Goal: Find specific page/section: Find specific page/section

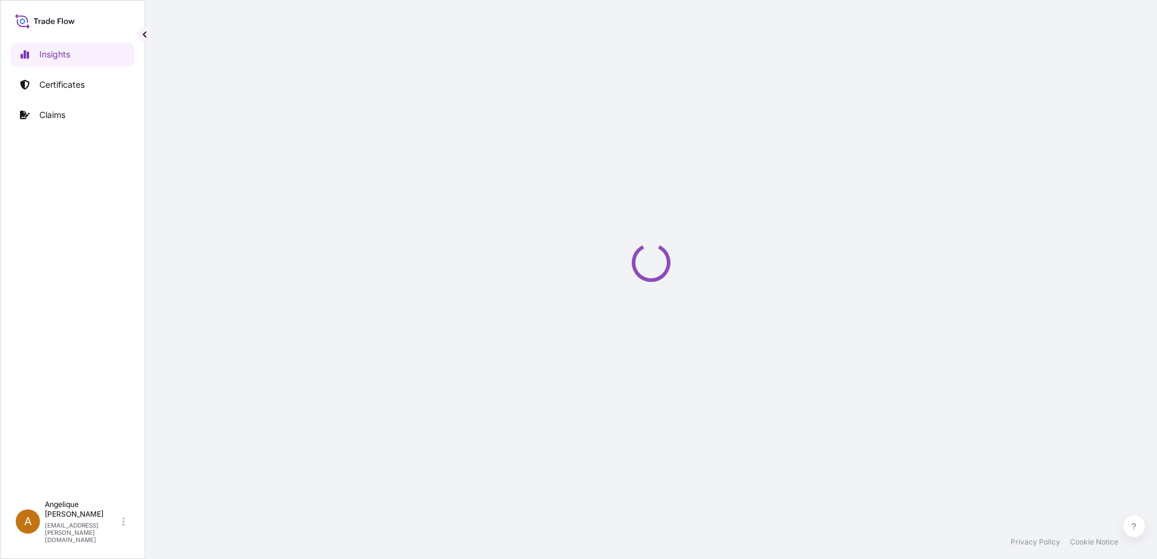
select select "2025"
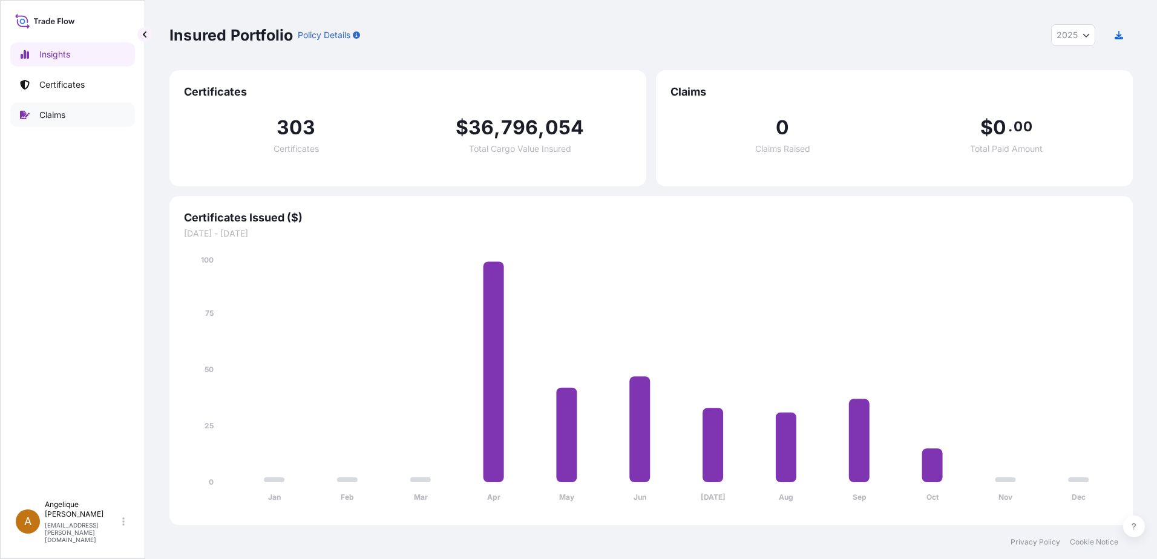
click at [57, 115] on p "Claims" at bounding box center [52, 115] width 26 height 12
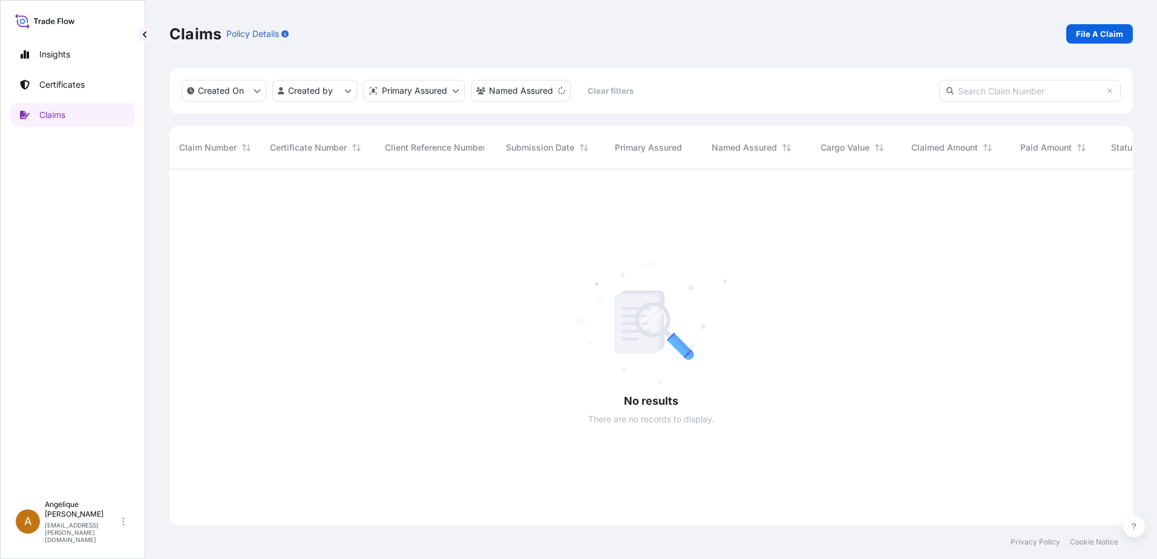
scroll to position [390, 954]
